Goal: Information Seeking & Learning: Learn about a topic

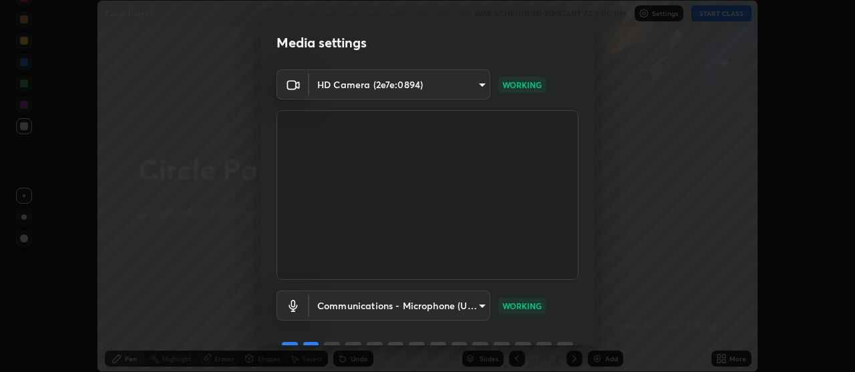
scroll to position [66, 0]
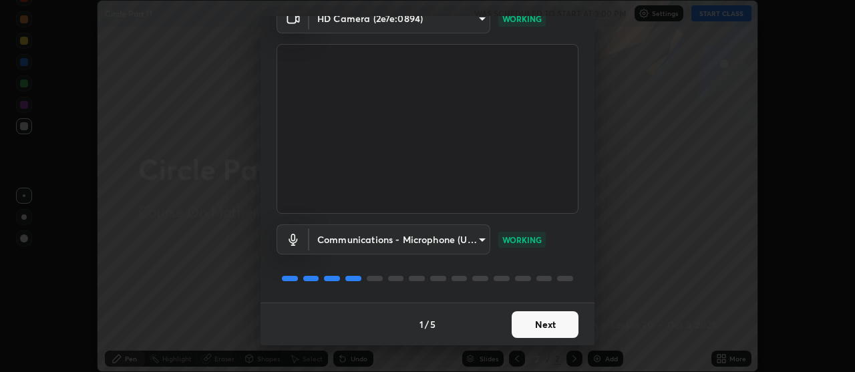
click at [548, 328] on button "Next" at bounding box center [544, 324] width 67 height 27
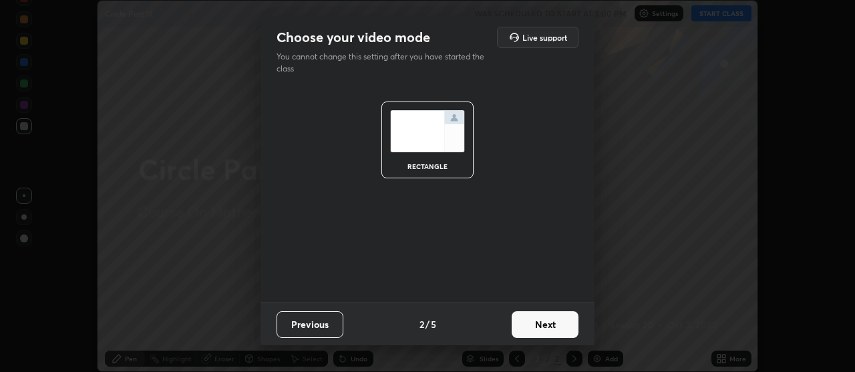
scroll to position [0, 0]
click at [318, 325] on button "Previous" at bounding box center [309, 324] width 67 height 27
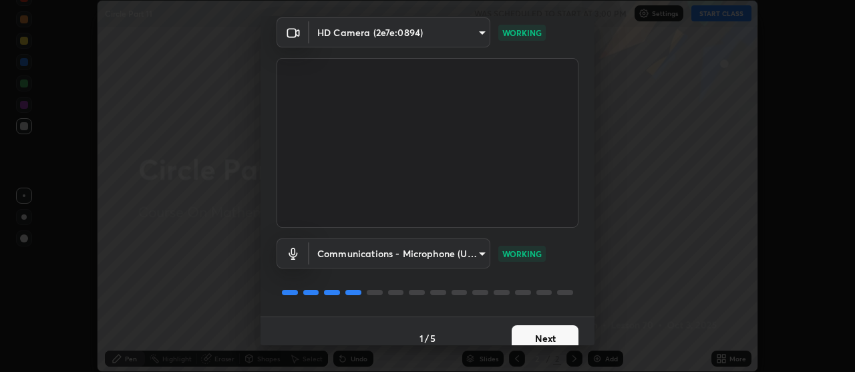
scroll to position [66, 0]
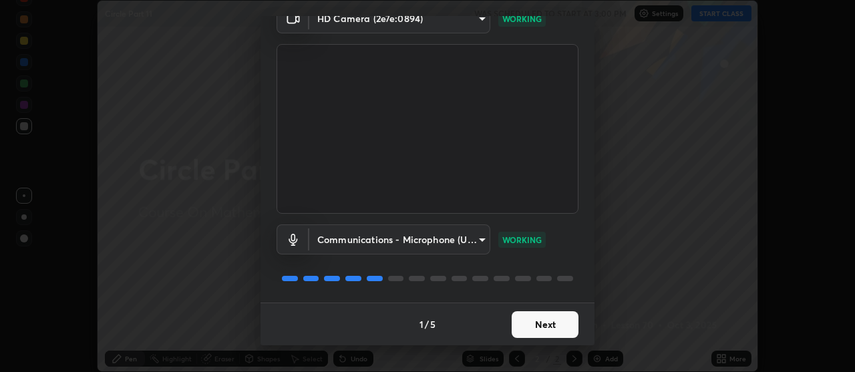
click at [546, 323] on button "Next" at bounding box center [544, 324] width 67 height 27
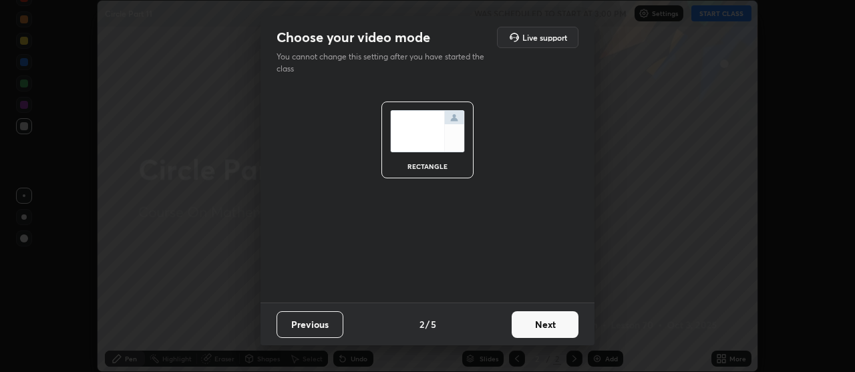
click at [549, 326] on button "Next" at bounding box center [544, 324] width 67 height 27
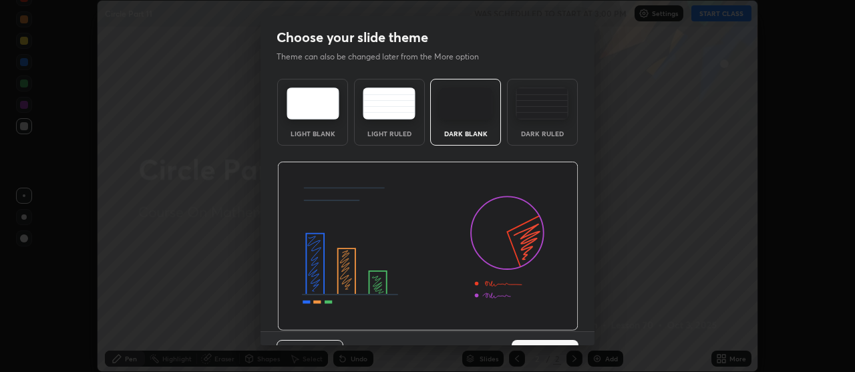
scroll to position [29, 0]
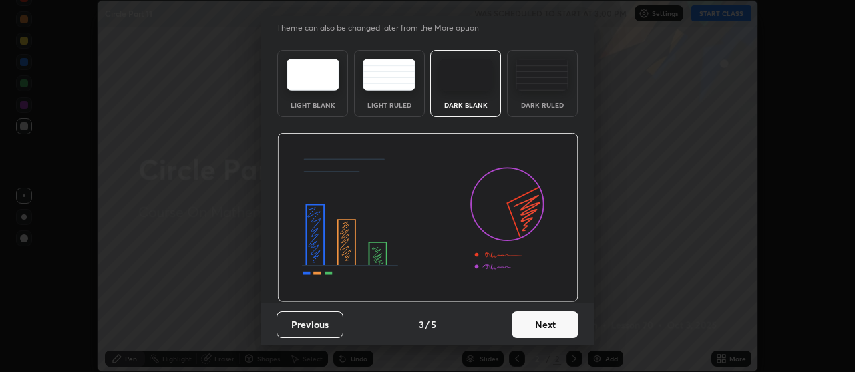
click at [545, 323] on button "Next" at bounding box center [544, 324] width 67 height 27
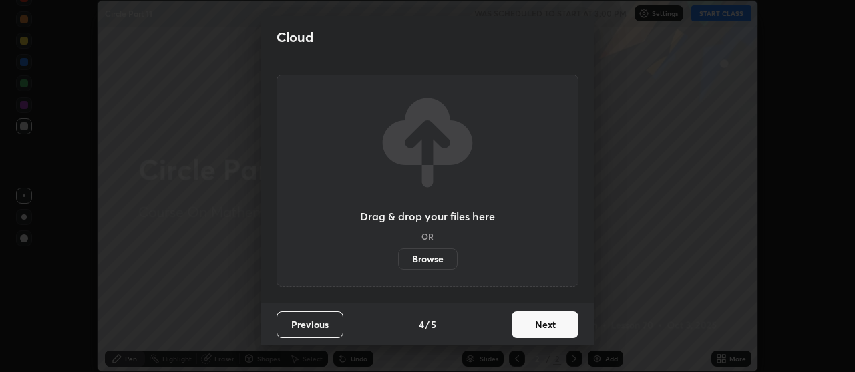
scroll to position [0, 0]
click at [541, 319] on button "Next" at bounding box center [544, 324] width 67 height 27
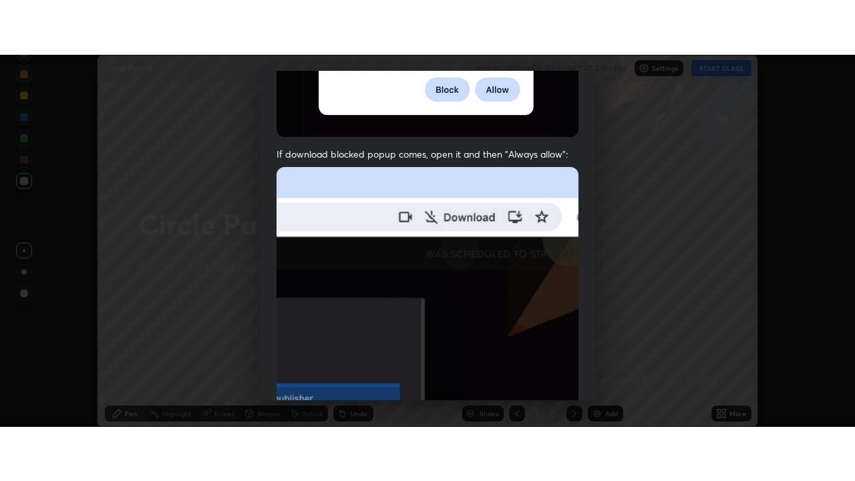
scroll to position [338, 0]
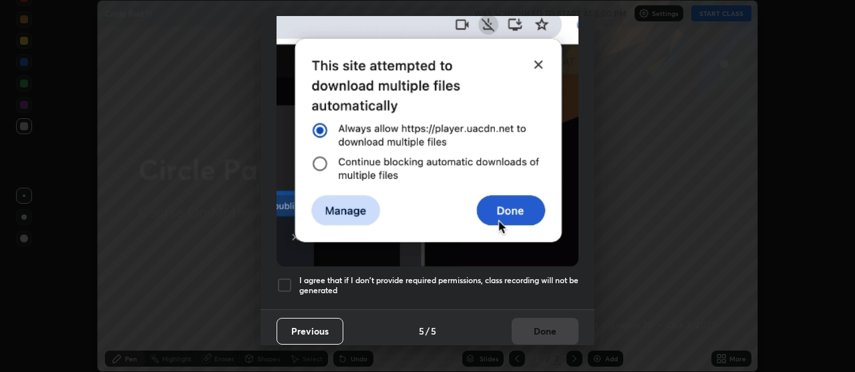
click at [293, 277] on div "I agree that if I don't provide required permissions, class recording will not …" at bounding box center [427, 285] width 302 height 16
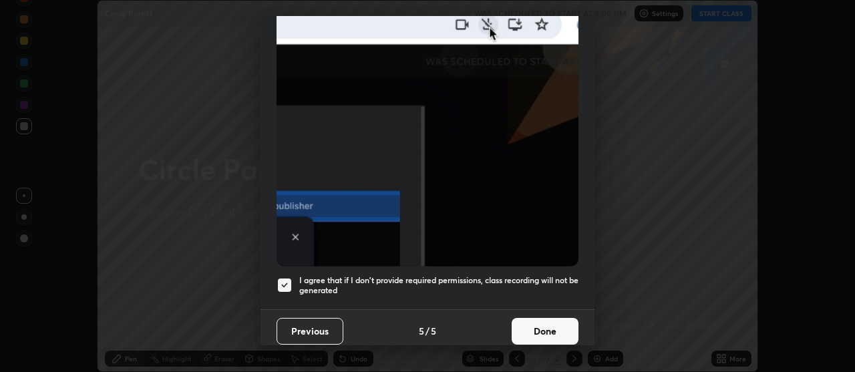
click at [545, 325] on button "Done" at bounding box center [544, 331] width 67 height 27
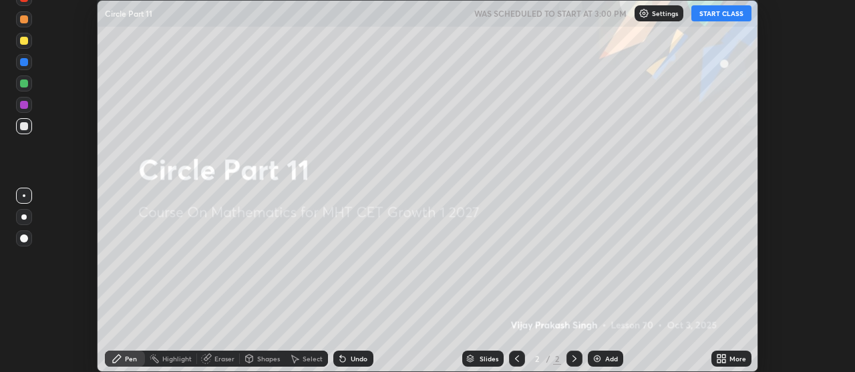
click at [718, 356] on icon at bounding box center [718, 356] width 3 height 3
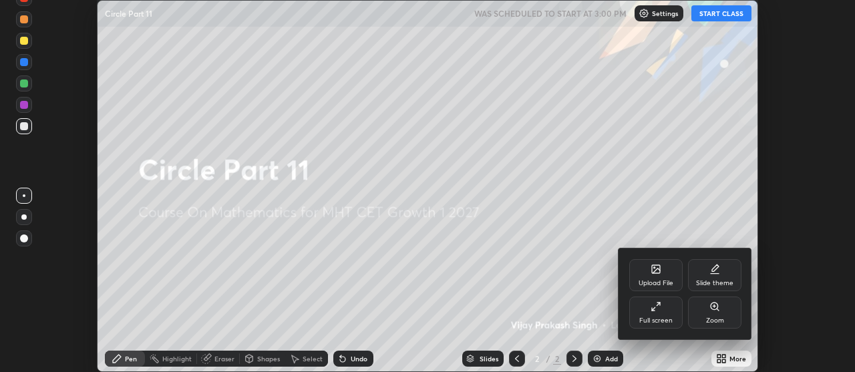
click at [654, 305] on icon at bounding box center [655, 306] width 11 height 11
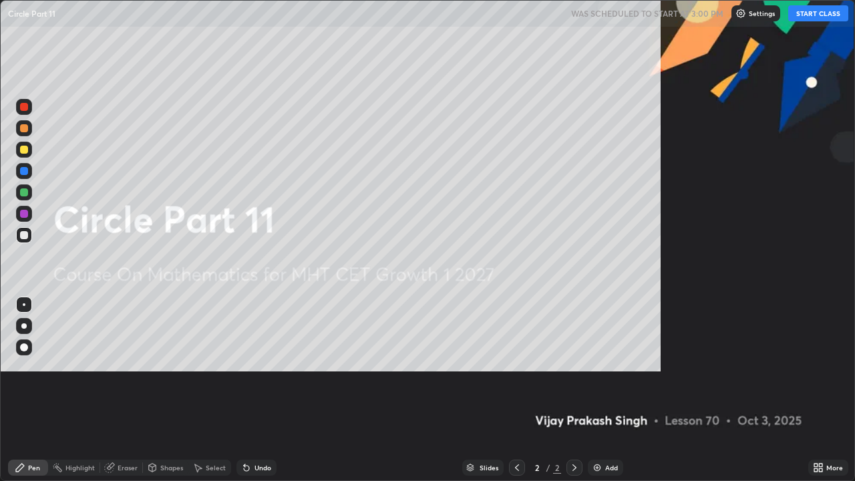
scroll to position [481, 855]
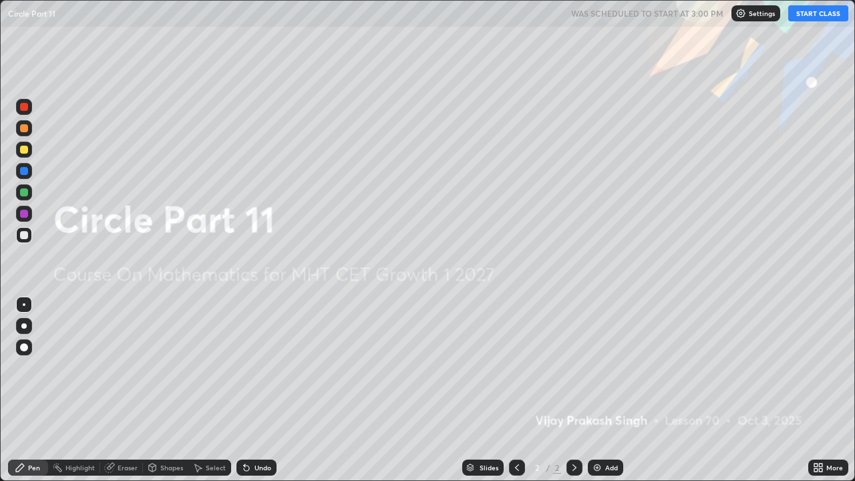
click at [820, 371] on icon at bounding box center [820, 464] width 3 height 3
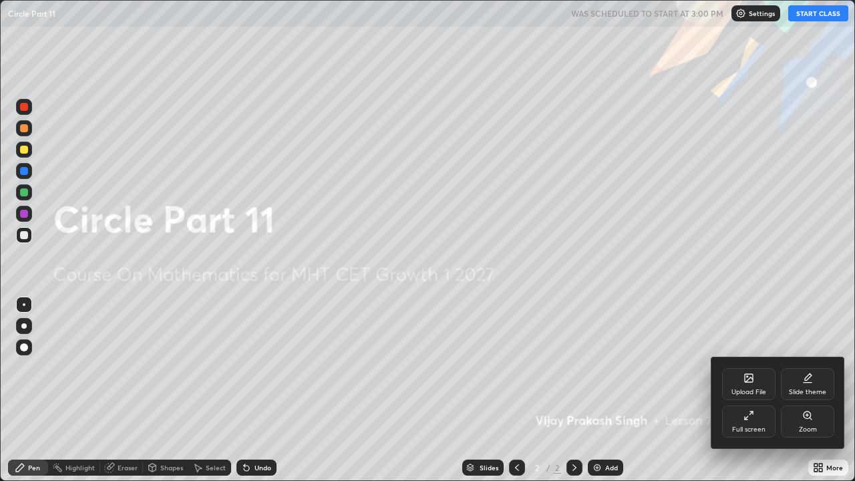
click at [753, 371] on div at bounding box center [427, 240] width 855 height 481
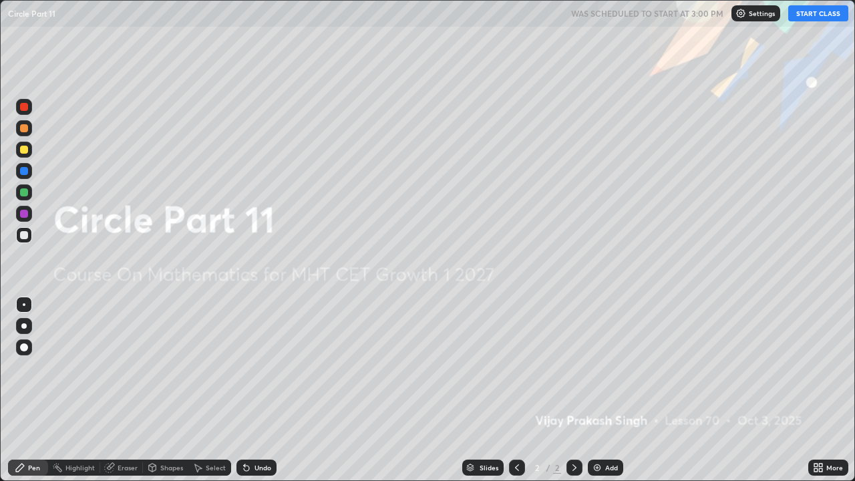
click at [600, 371] on img at bounding box center [597, 467] width 11 height 11
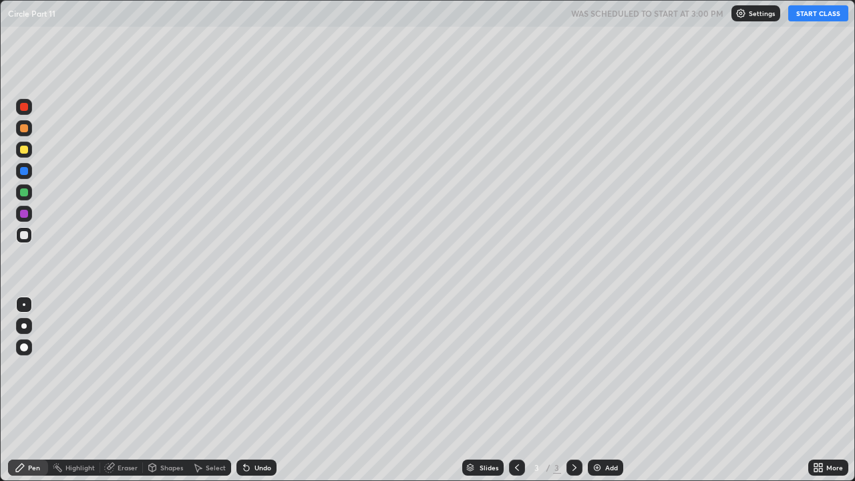
click at [815, 11] on button "START CLASS" at bounding box center [818, 13] width 60 height 16
click at [27, 128] on div at bounding box center [24, 128] width 8 height 8
click at [594, 371] on img at bounding box center [597, 467] width 11 height 11
click at [597, 371] on img at bounding box center [597, 467] width 11 height 11
click at [596, 371] on img at bounding box center [597, 467] width 11 height 11
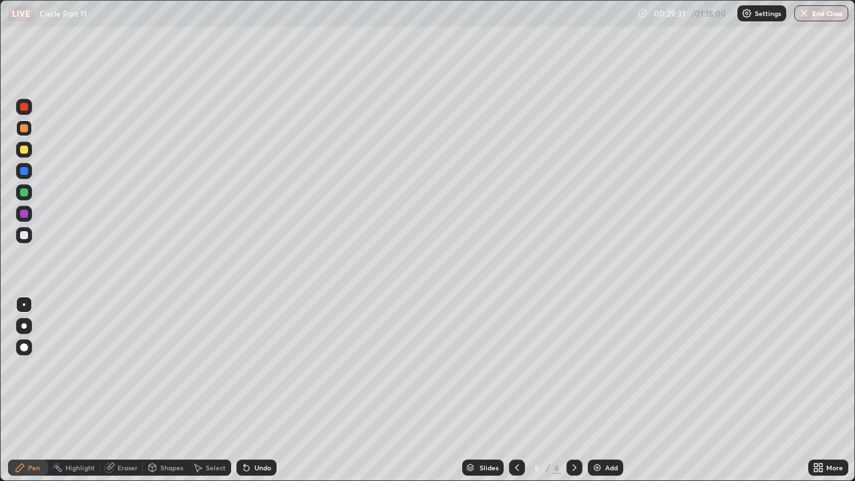
click at [124, 371] on div "Eraser" at bounding box center [128, 467] width 20 height 7
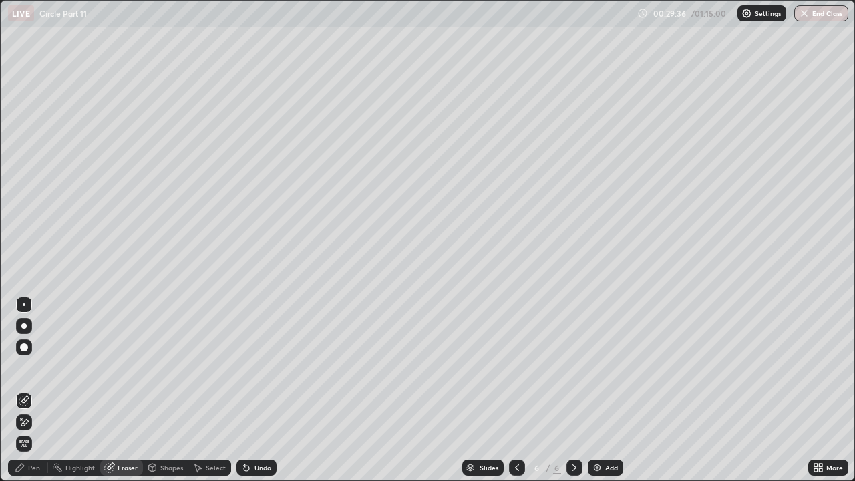
click at [37, 371] on div "Pen" at bounding box center [28, 467] width 40 height 16
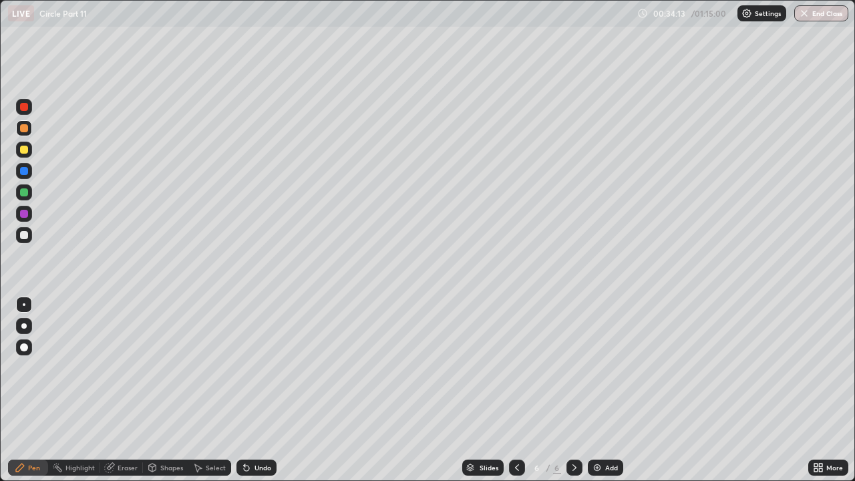
click at [24, 152] on div at bounding box center [24, 150] width 8 height 8
click at [597, 371] on img at bounding box center [597, 467] width 11 height 11
click at [118, 371] on div "Eraser" at bounding box center [128, 467] width 20 height 7
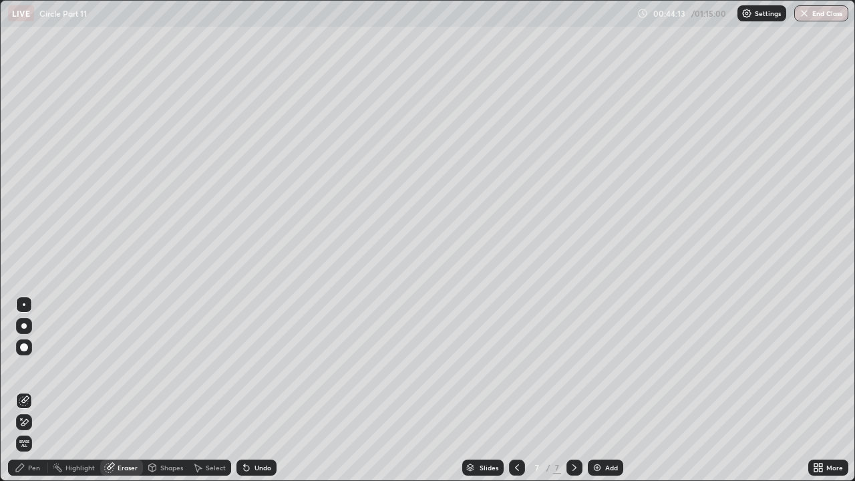
click at [35, 371] on div "Pen" at bounding box center [28, 467] width 40 height 16
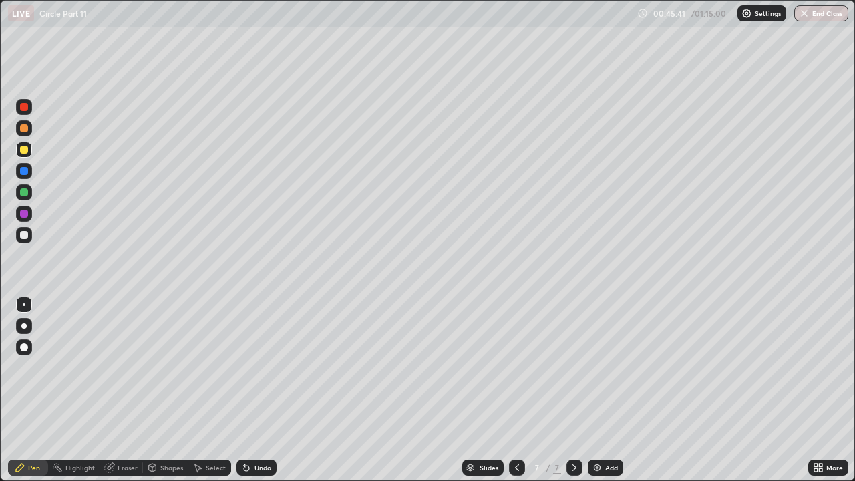
click at [128, 371] on div "Eraser" at bounding box center [128, 467] width 20 height 7
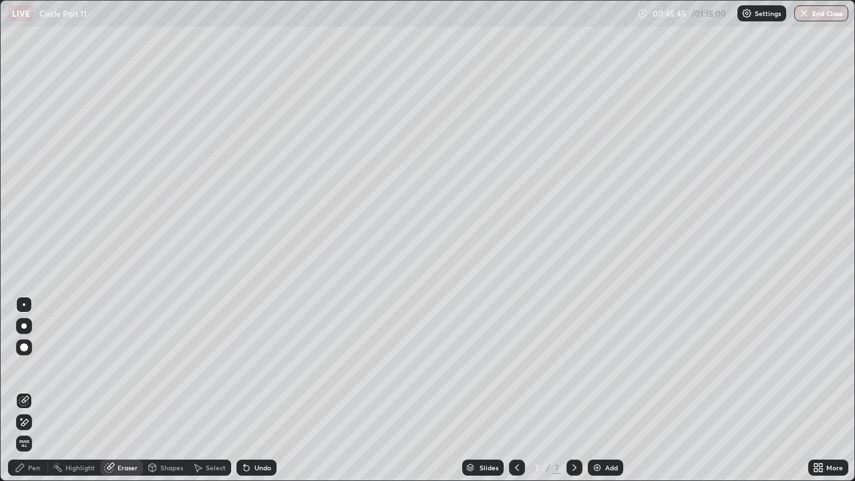
click at [33, 371] on div "Pen" at bounding box center [34, 467] width 12 height 7
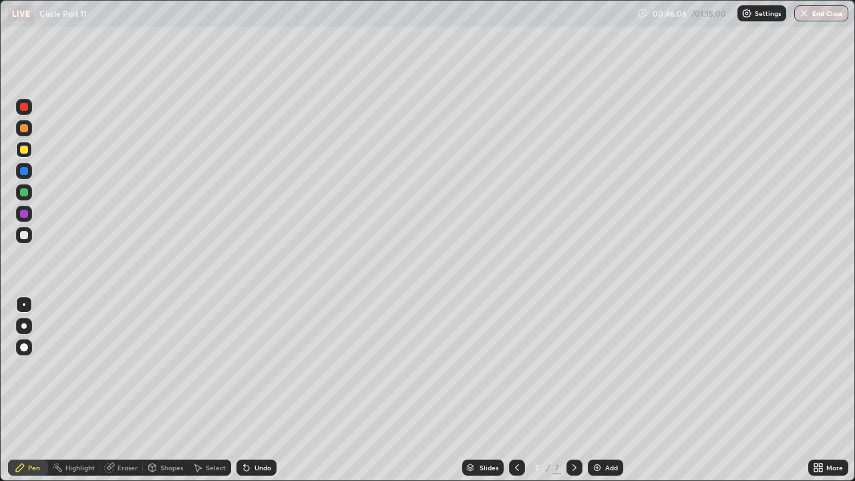
click at [118, 371] on div "Eraser" at bounding box center [128, 467] width 20 height 7
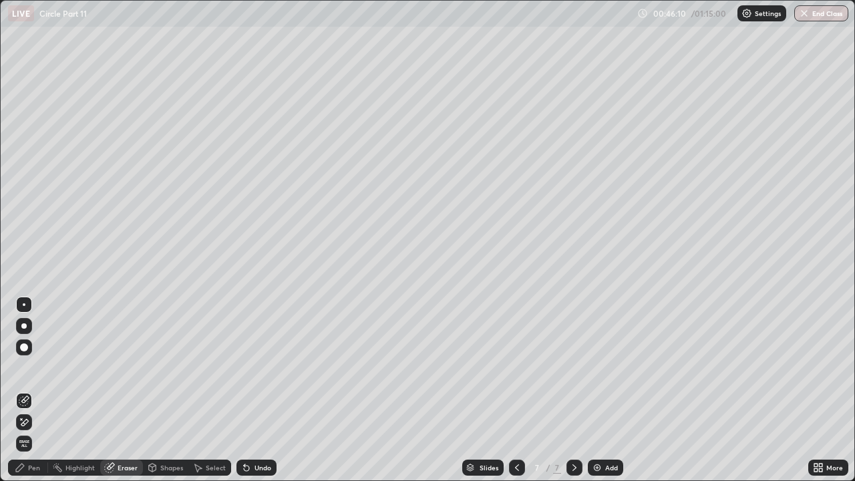
click at [37, 371] on div "Pen" at bounding box center [34, 467] width 12 height 7
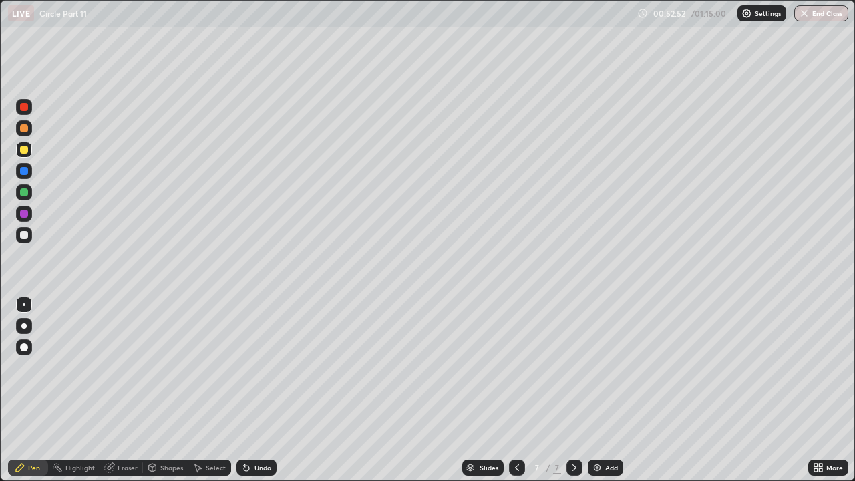
click at [595, 371] on img at bounding box center [597, 467] width 11 height 11
click at [35, 371] on div "Erase all" at bounding box center [24, 240] width 32 height 427
click at [37, 371] on div "Erase all" at bounding box center [24, 240] width 32 height 427
click at [114, 371] on icon at bounding box center [109, 467] width 11 height 11
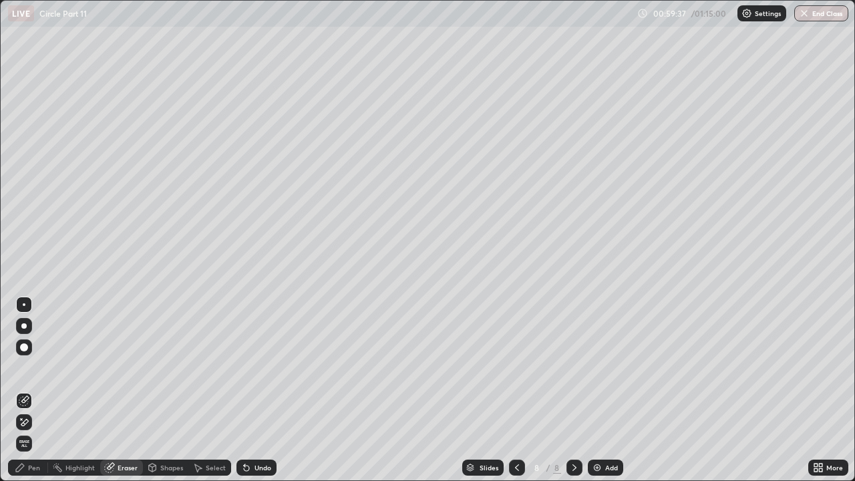
click at [31, 351] on div at bounding box center [24, 347] width 16 height 16
click at [24, 304] on div at bounding box center [24, 304] width 3 height 3
click at [23, 371] on icon at bounding box center [20, 467] width 8 height 8
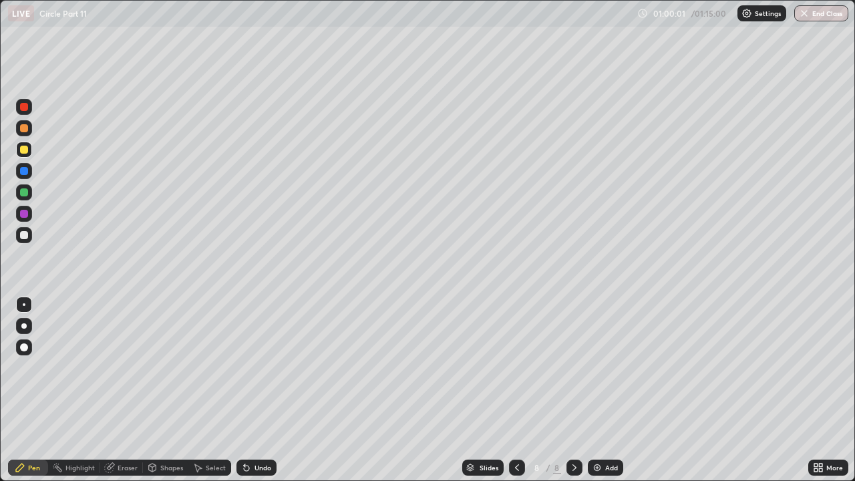
click at [25, 236] on div at bounding box center [24, 235] width 8 height 8
click at [596, 371] on img at bounding box center [597, 467] width 11 height 11
click at [132, 371] on div "Eraser" at bounding box center [128, 467] width 20 height 7
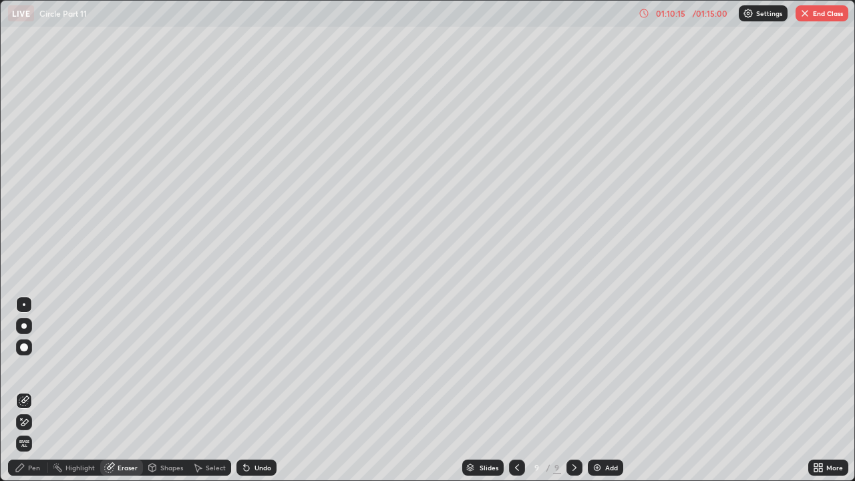
click at [38, 371] on div "Pen" at bounding box center [34, 467] width 12 height 7
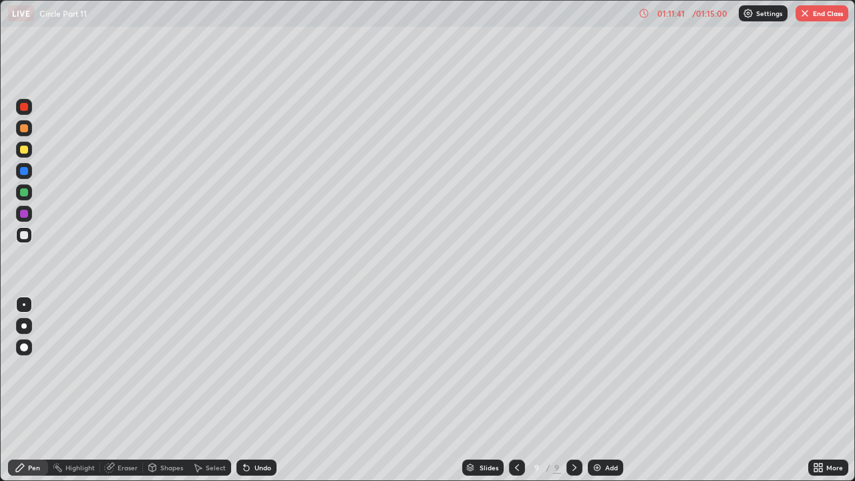
click at [109, 371] on icon at bounding box center [109, 467] width 9 height 9
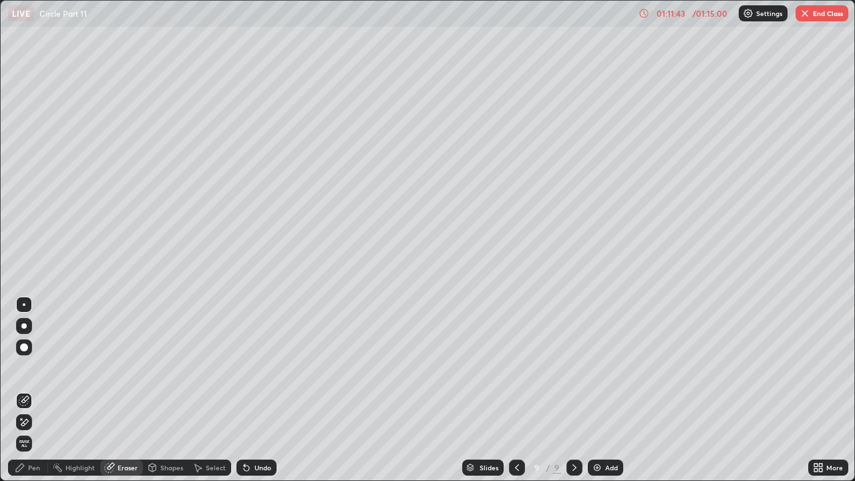
click at [34, 371] on div "Pen" at bounding box center [34, 467] width 12 height 7
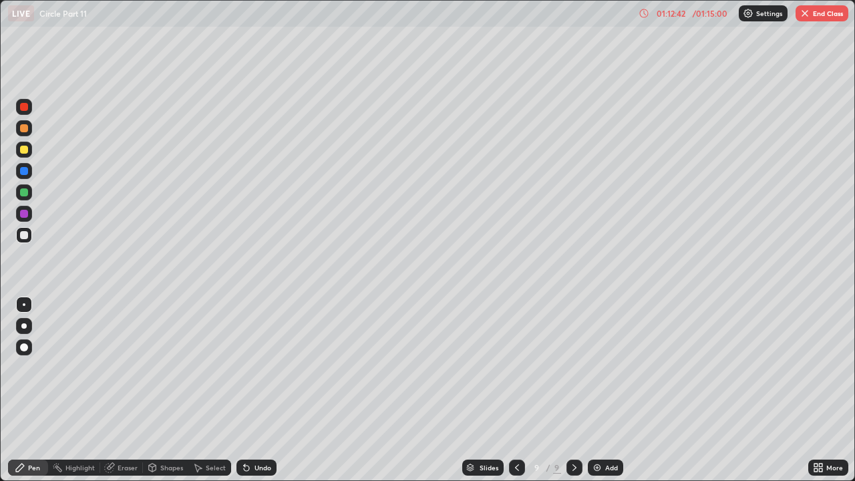
click at [801, 13] on img "button" at bounding box center [804, 13] width 11 height 11
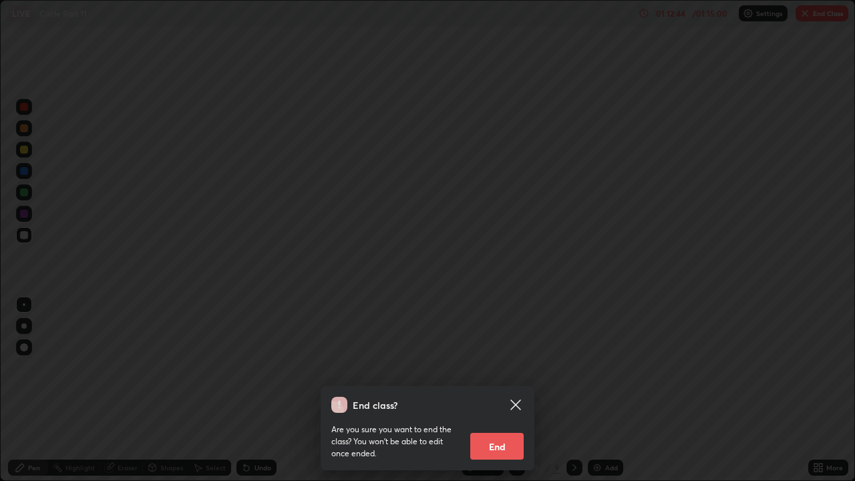
click at [507, 371] on button "End" at bounding box center [496, 446] width 53 height 27
